Goal: Transaction & Acquisition: Download file/media

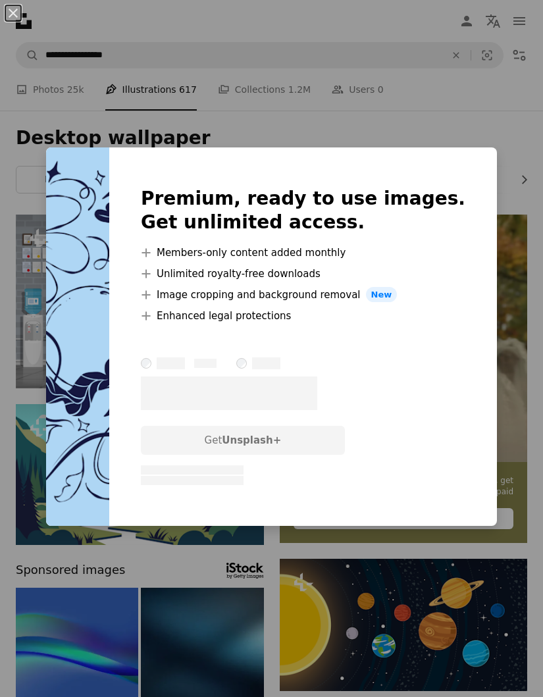
scroll to position [3357, 0]
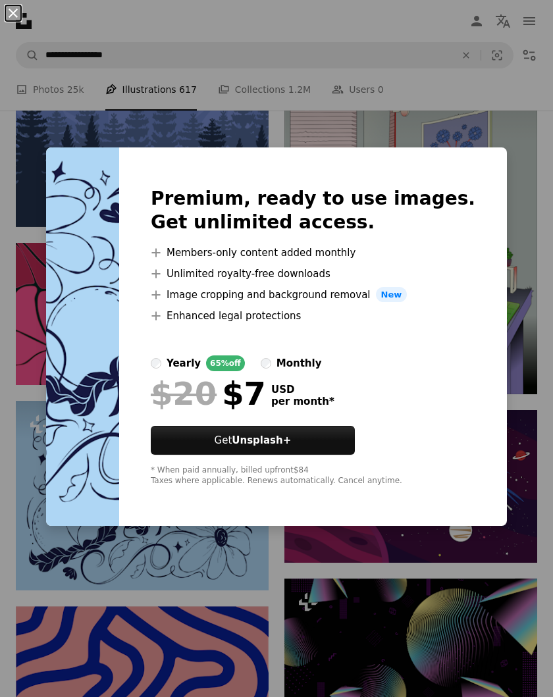
click at [6, 13] on button "An X shape" at bounding box center [13, 13] width 16 height 16
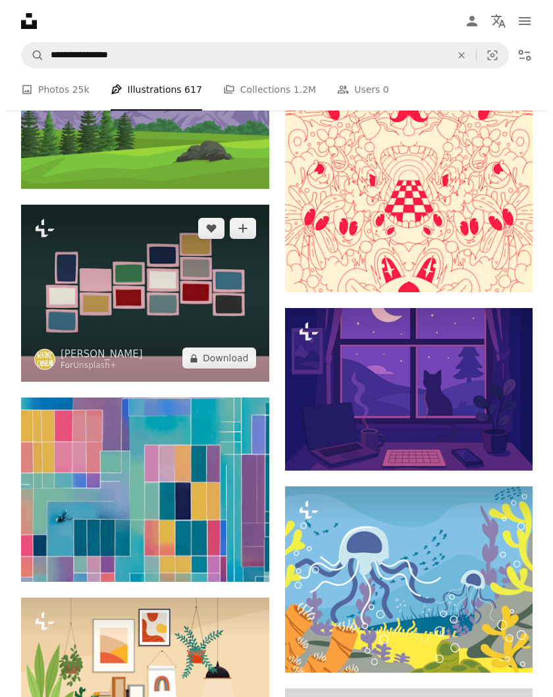
scroll to position [4608, 0]
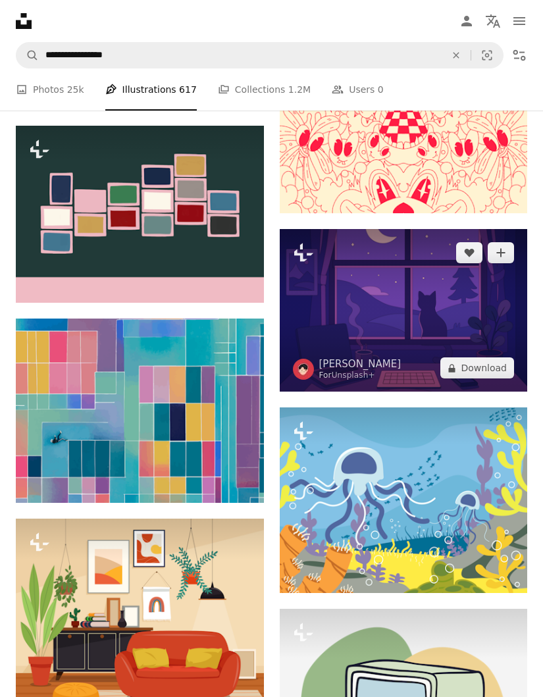
click at [387, 305] on img at bounding box center [404, 310] width 248 height 163
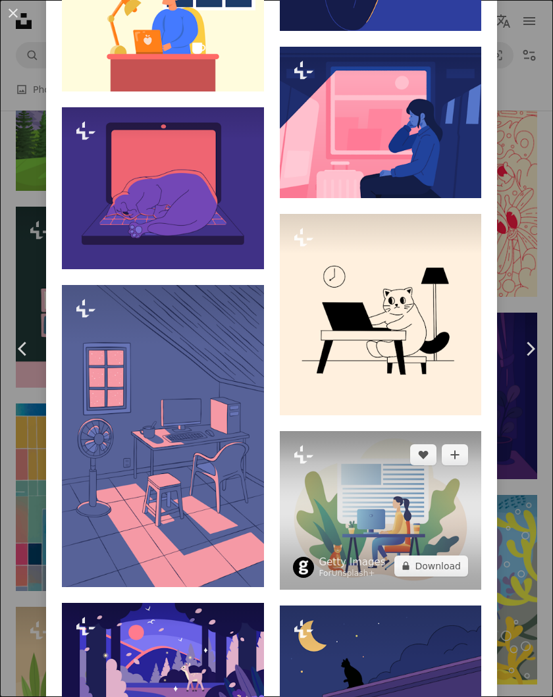
scroll to position [3291, 0]
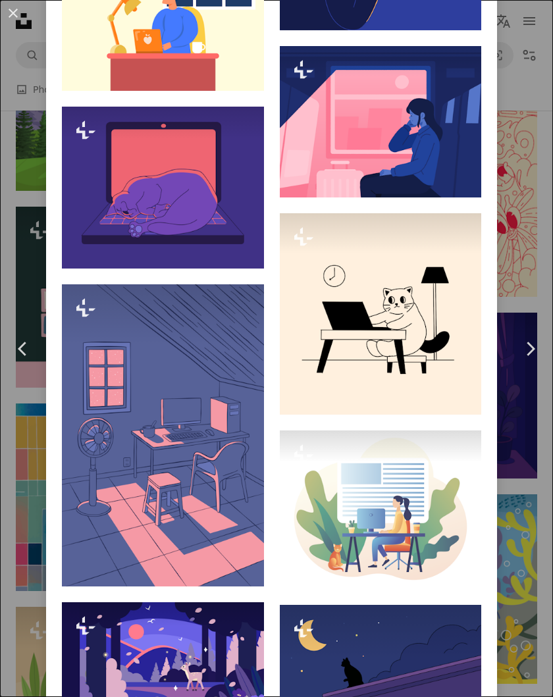
click at [506, 427] on div "An X shape Chevron left Chevron right Rizal [PERSON_NAME] For Unsplash+ A heart…" at bounding box center [276, 348] width 553 height 697
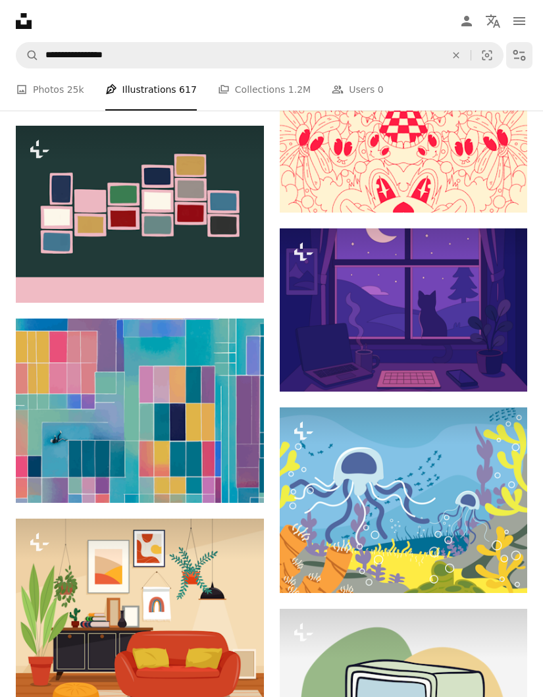
click at [515, 60] on icon "Filters" at bounding box center [519, 55] width 16 height 16
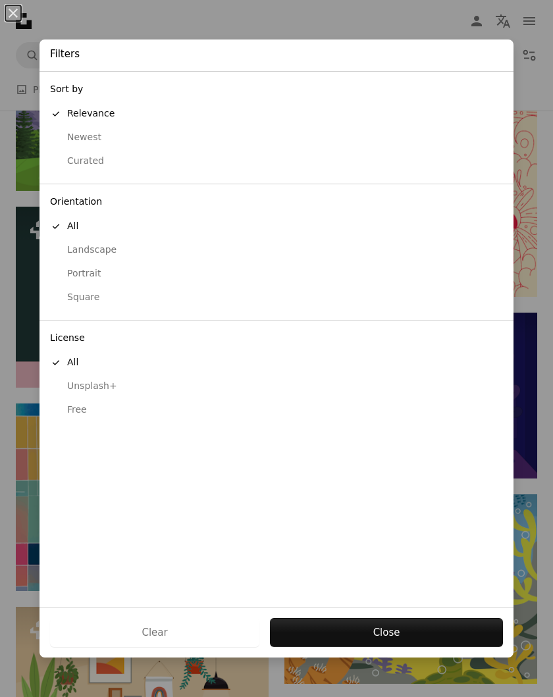
click at [90, 255] on div "Landscape" at bounding box center [276, 250] width 453 height 13
click at [83, 411] on div "Free" at bounding box center [276, 409] width 453 height 13
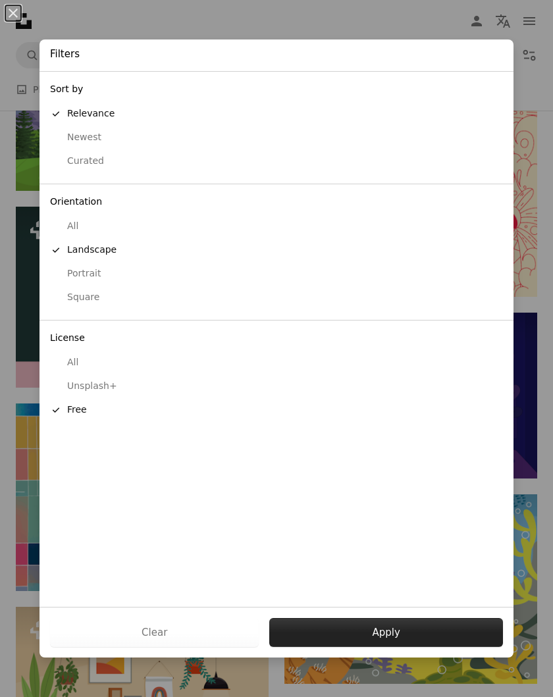
click at [378, 633] on button "Apply" at bounding box center [386, 632] width 234 height 29
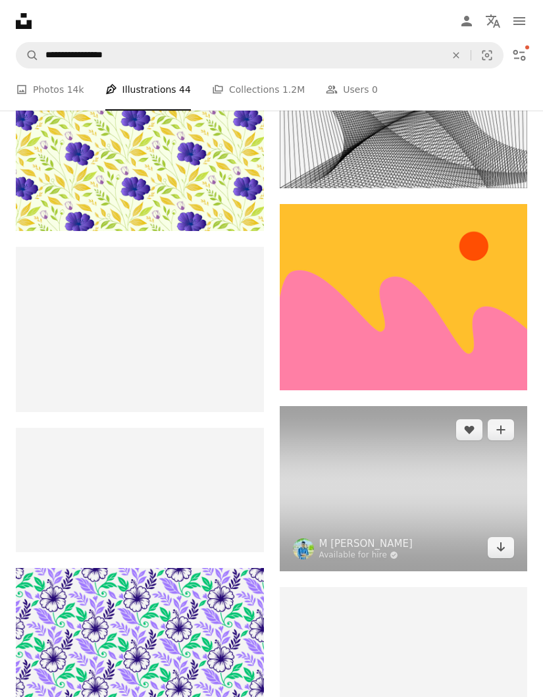
scroll to position [25540, 0]
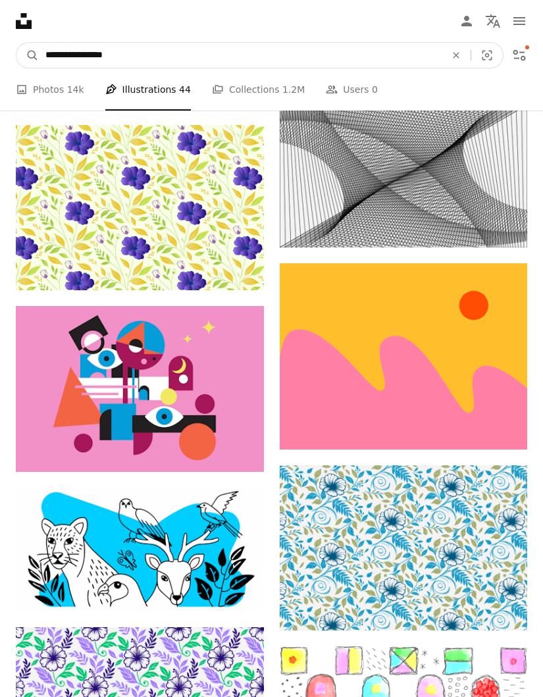
click at [149, 54] on input "**********" at bounding box center [240, 55] width 403 height 25
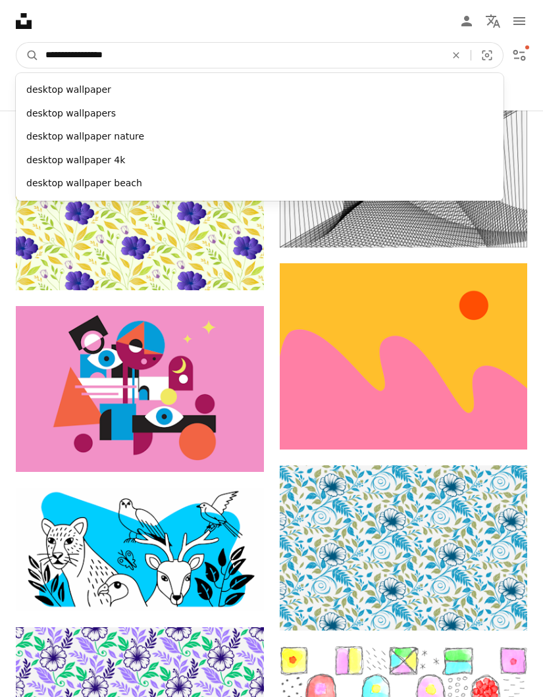
click at [145, 54] on input "**********" at bounding box center [240, 55] width 403 height 25
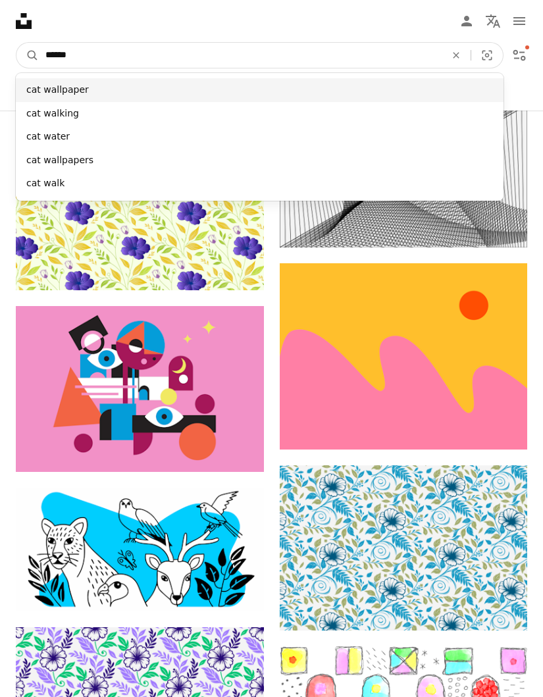
type input "******"
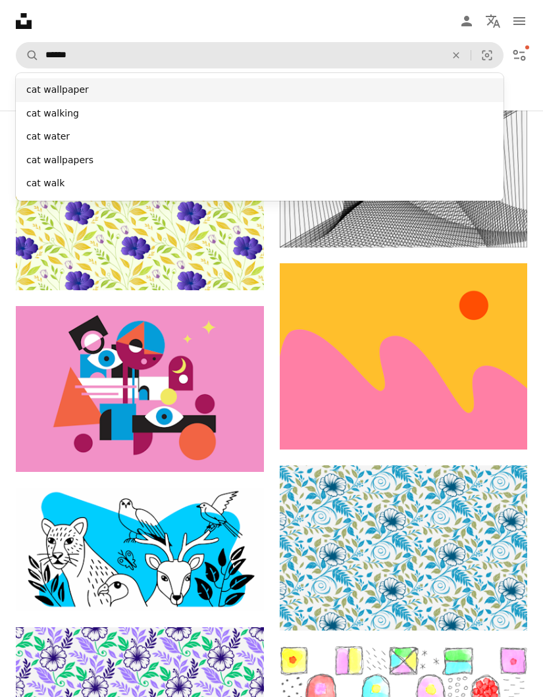
click at [88, 90] on div "cat wallpaper" at bounding box center [260, 90] width 488 height 24
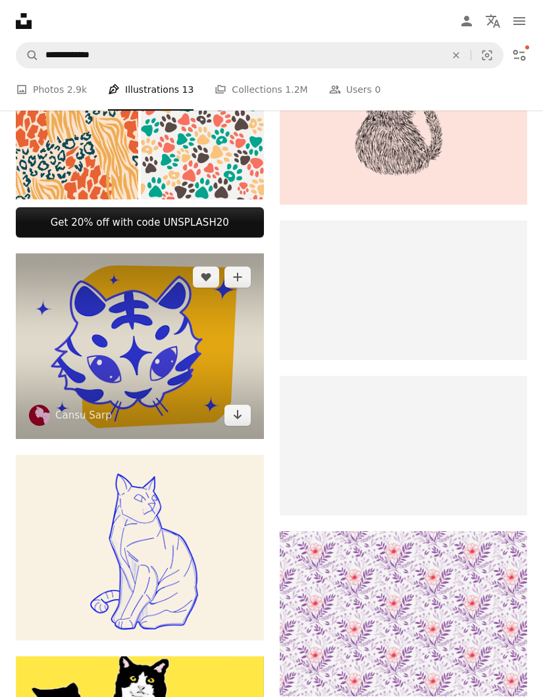
scroll to position [790, 0]
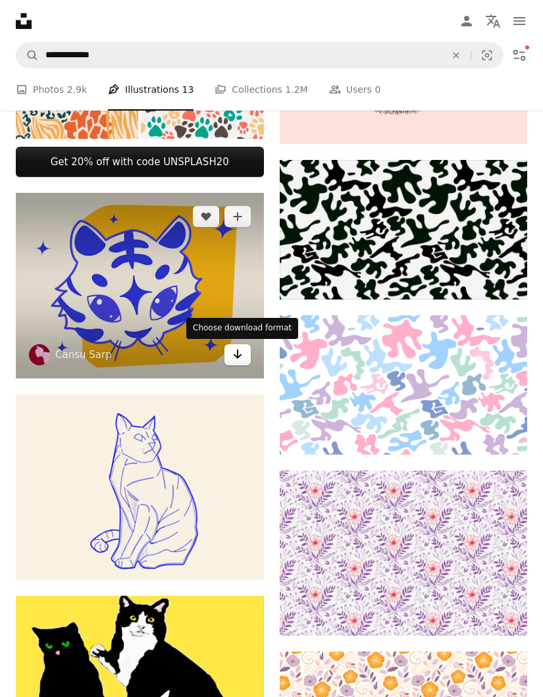
click at [243, 361] on button "Arrow pointing down" at bounding box center [237, 354] width 26 height 21
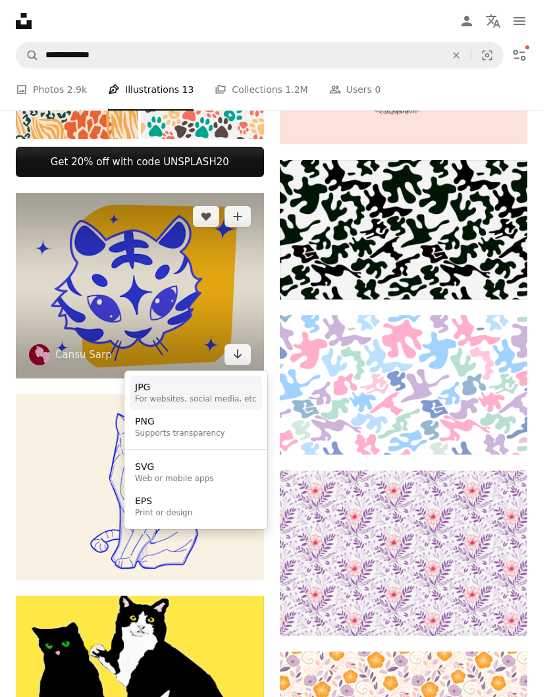
click at [180, 389] on div "JPG" at bounding box center [196, 387] width 122 height 13
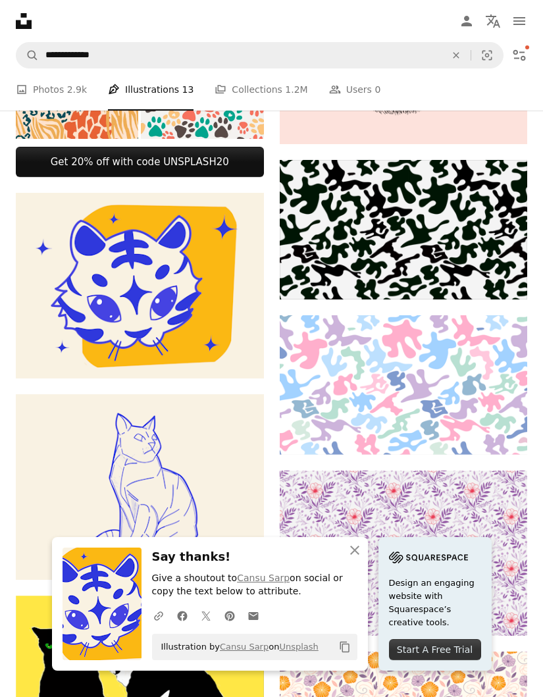
scroll to position [1777, 0]
click at [357, 554] on icon "An X shape" at bounding box center [355, 550] width 16 height 16
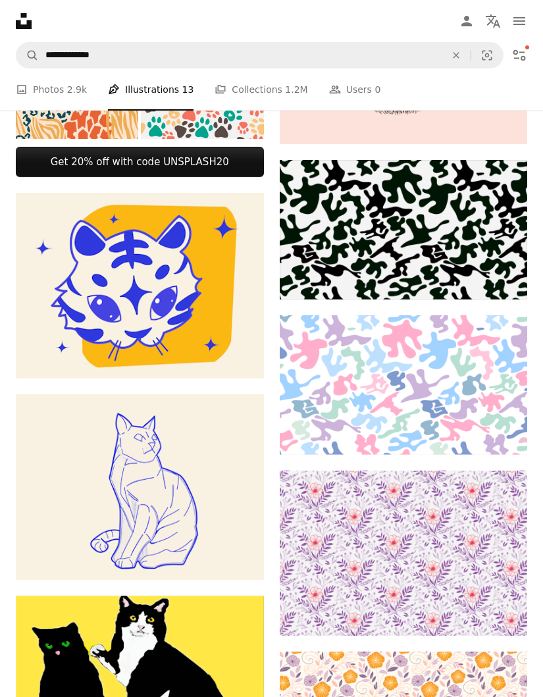
scroll to position [0, 0]
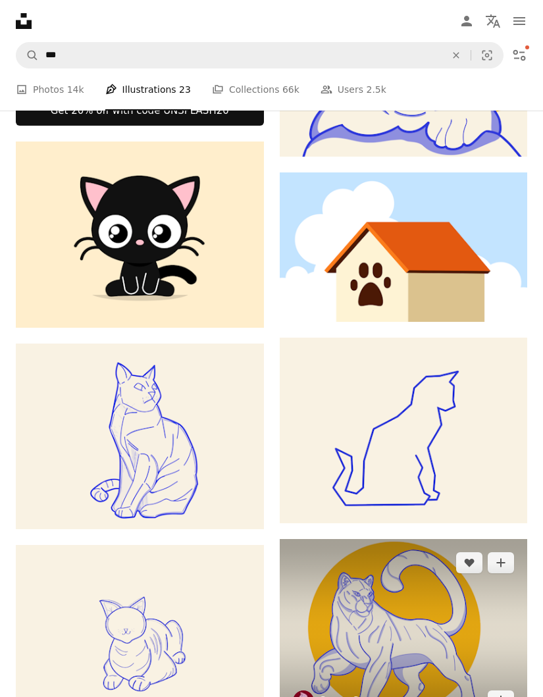
scroll to position [2435, 0]
